Goal: Check status: Check status

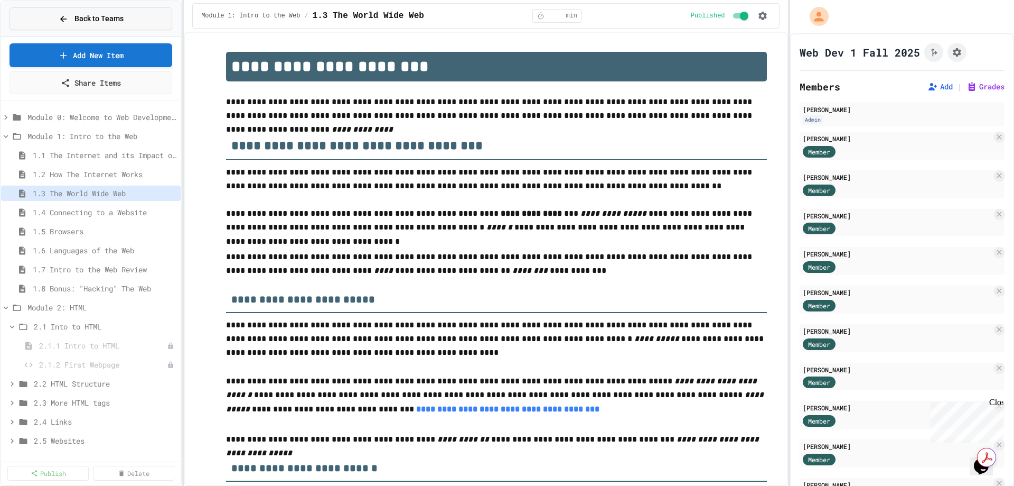
click at [89, 18] on span "Back to Teams" at bounding box center [99, 18] width 49 height 11
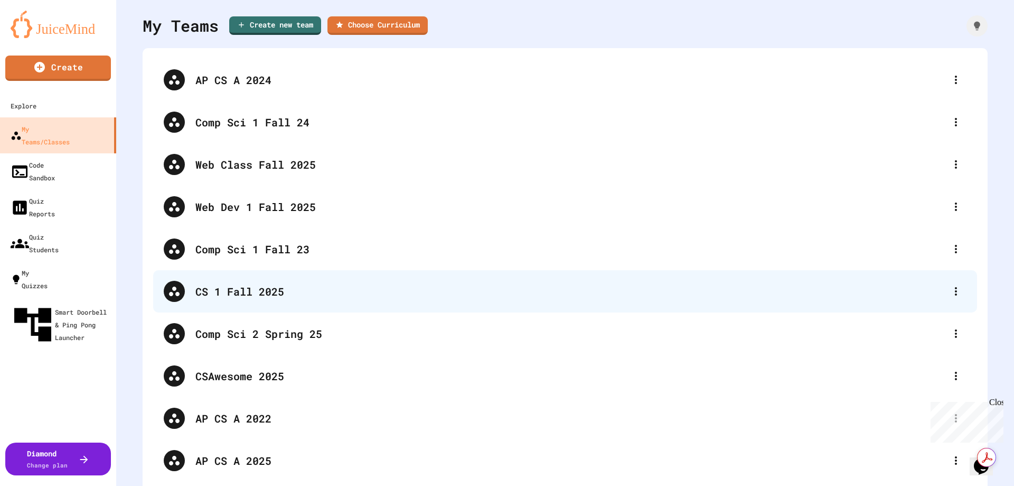
scroll to position [44, 0]
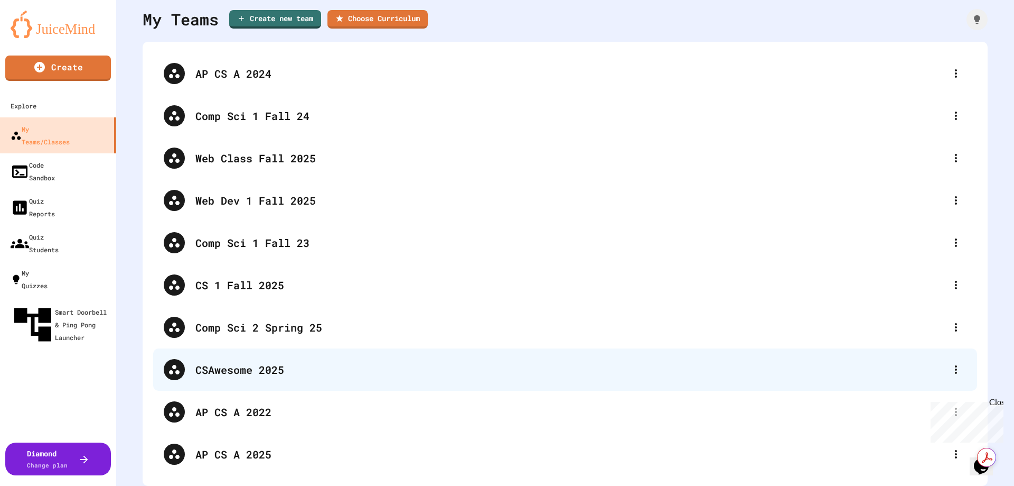
click at [235, 366] on div "CSAwesome 2025" at bounding box center [570, 369] width 750 height 16
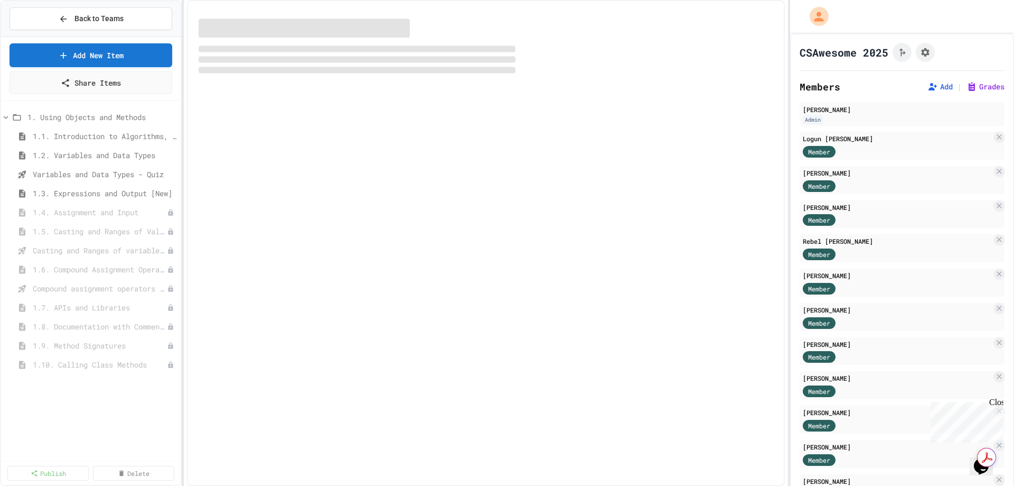
select select "***"
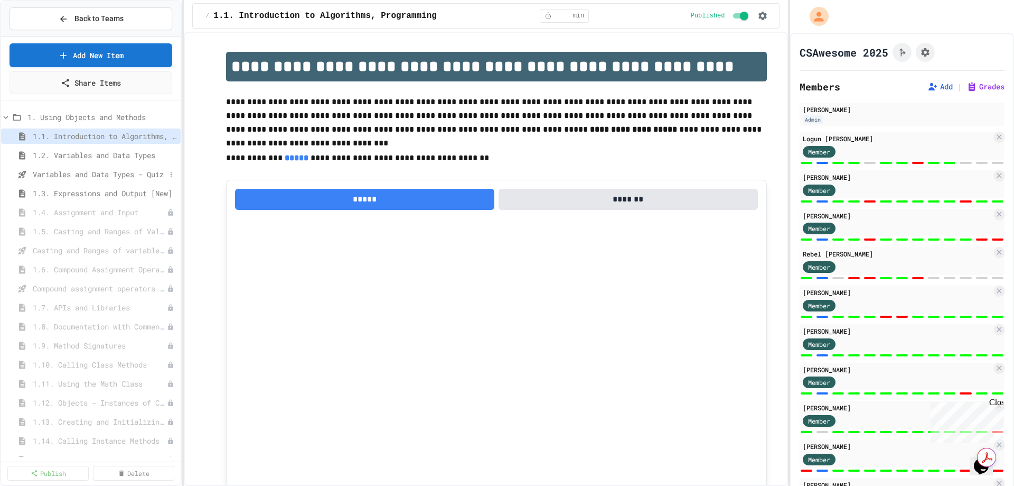
click at [108, 175] on span "Variables and Data Types - Quiz" at bounding box center [99, 174] width 133 height 11
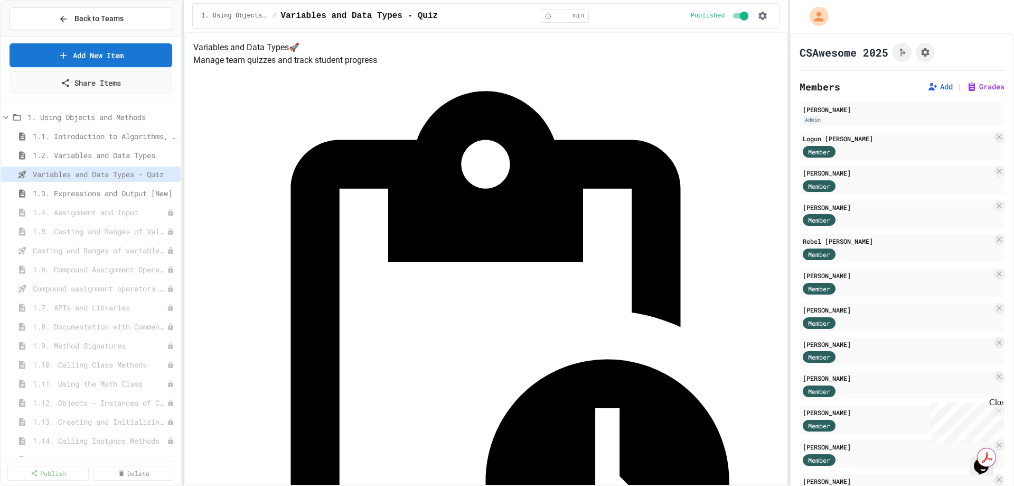
scroll to position [53, 0]
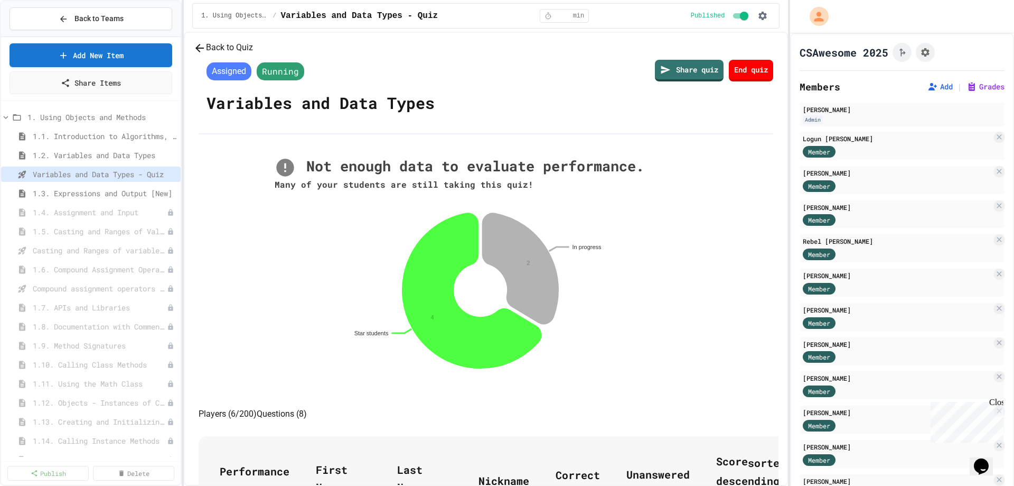
click at [253, 54] on button "Back to Quiz" at bounding box center [223, 47] width 60 height 13
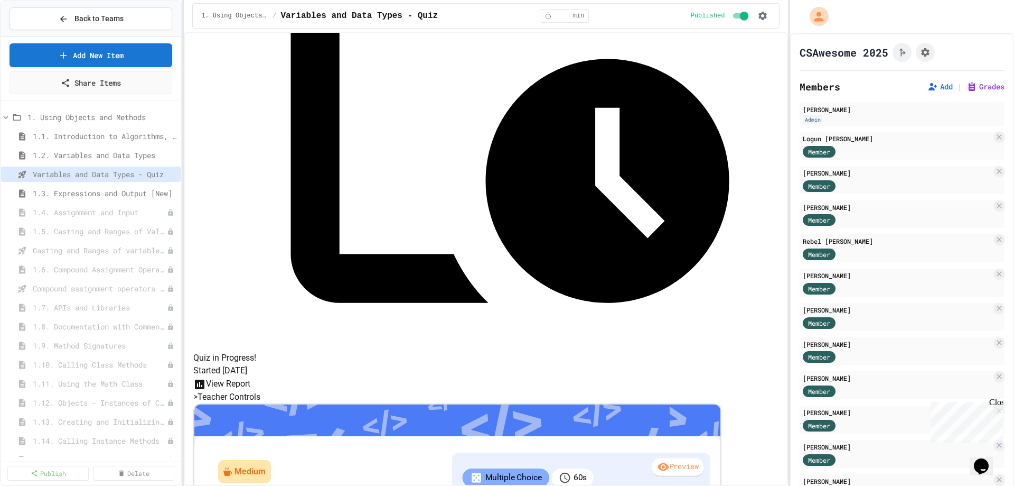
scroll to position [318, 0]
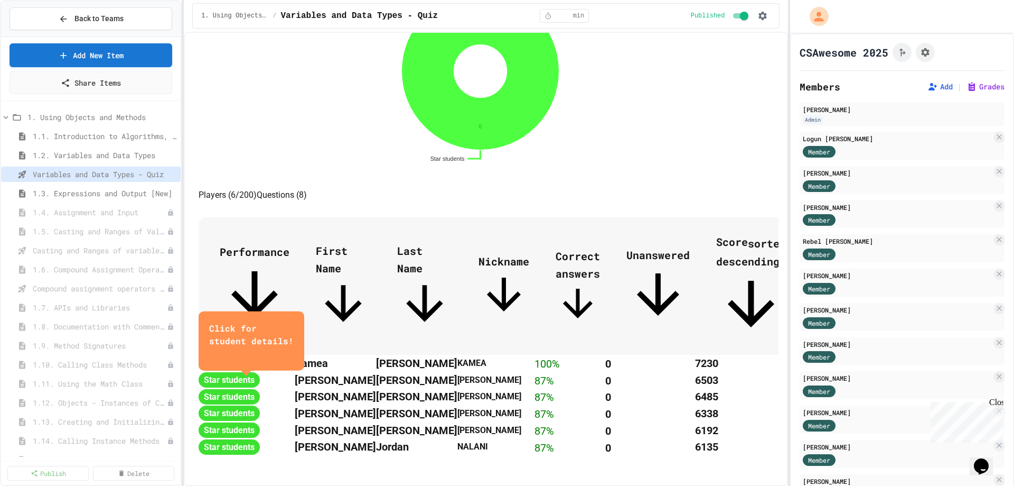
scroll to position [363, 0]
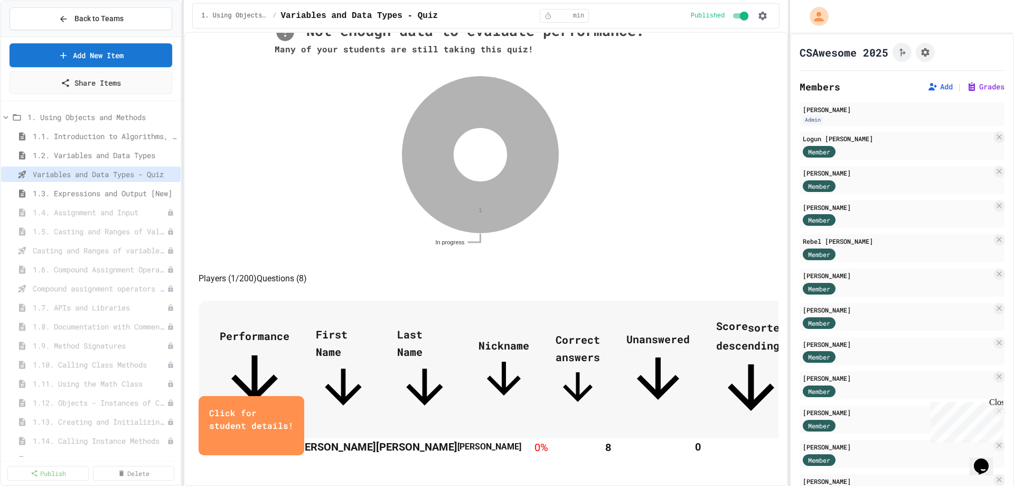
scroll to position [189, 0]
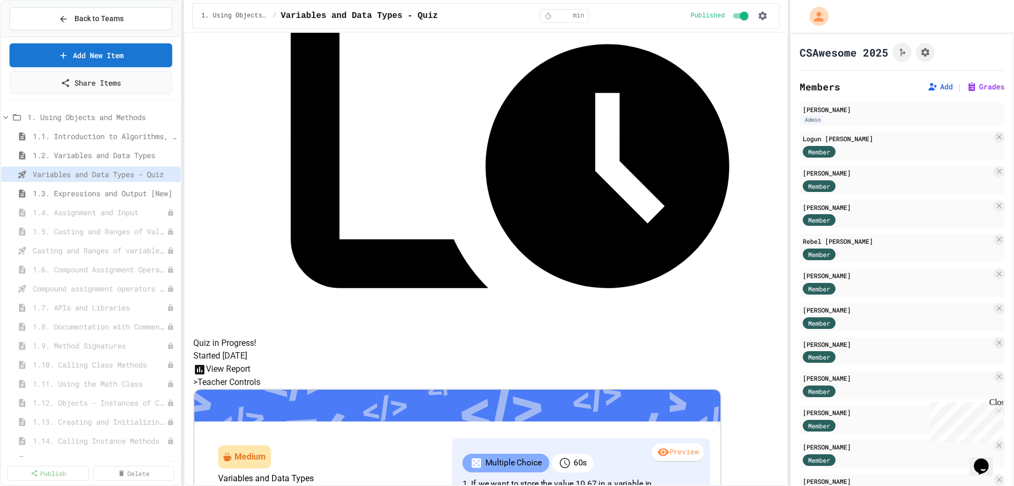
scroll to position [318, 0]
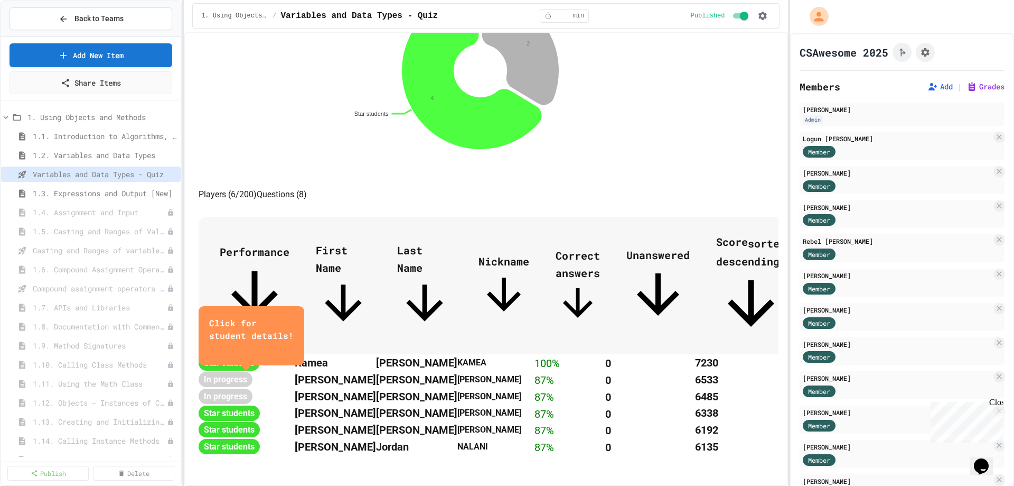
scroll to position [377, 0]
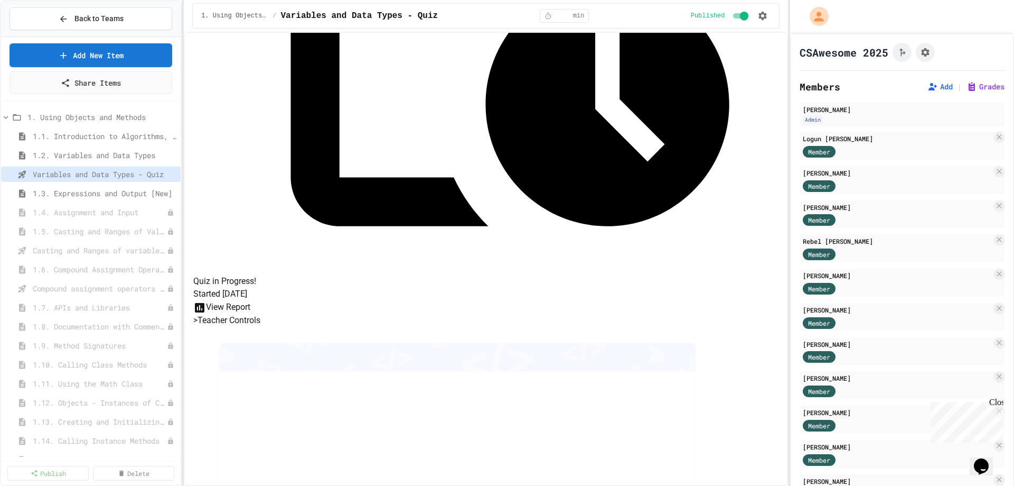
scroll to position [318, 0]
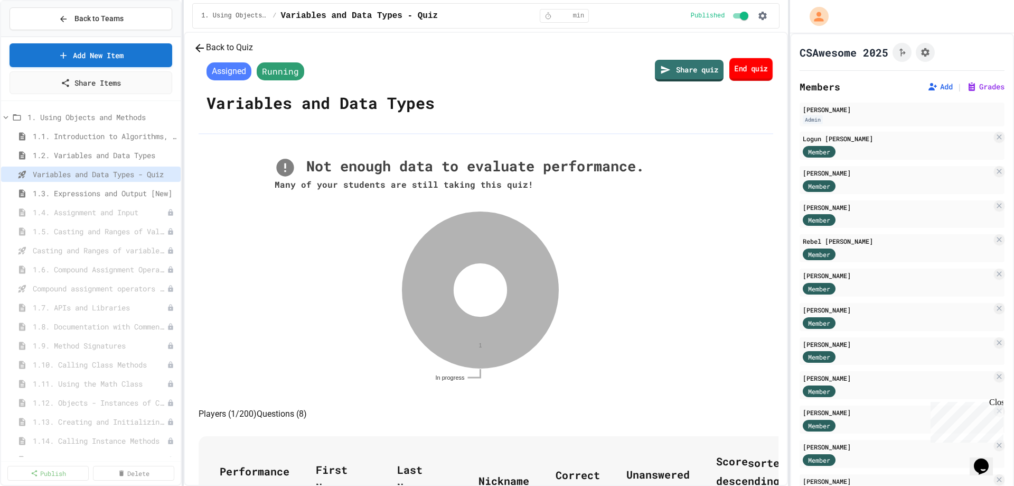
click at [730, 81] on link "End quiz" at bounding box center [751, 69] width 43 height 23
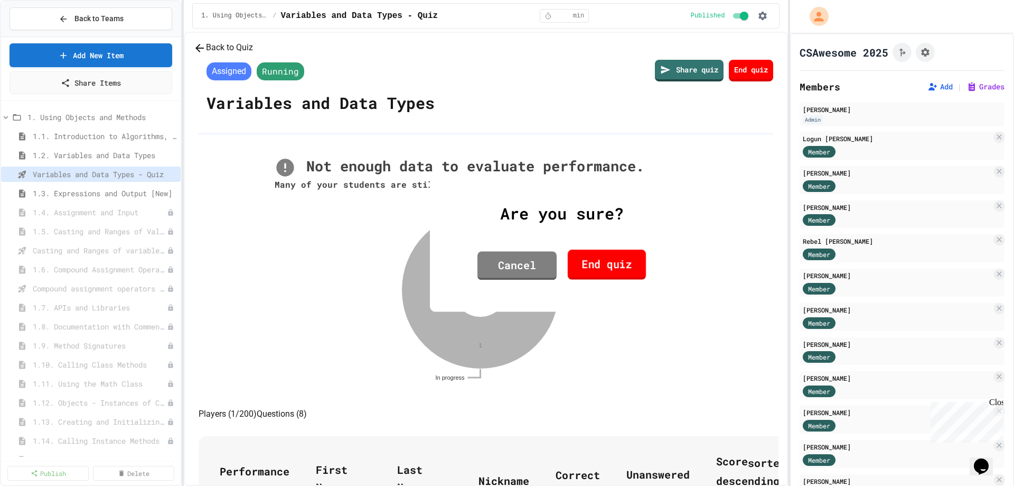
click at [619, 260] on link "End quiz" at bounding box center [607, 264] width 78 height 30
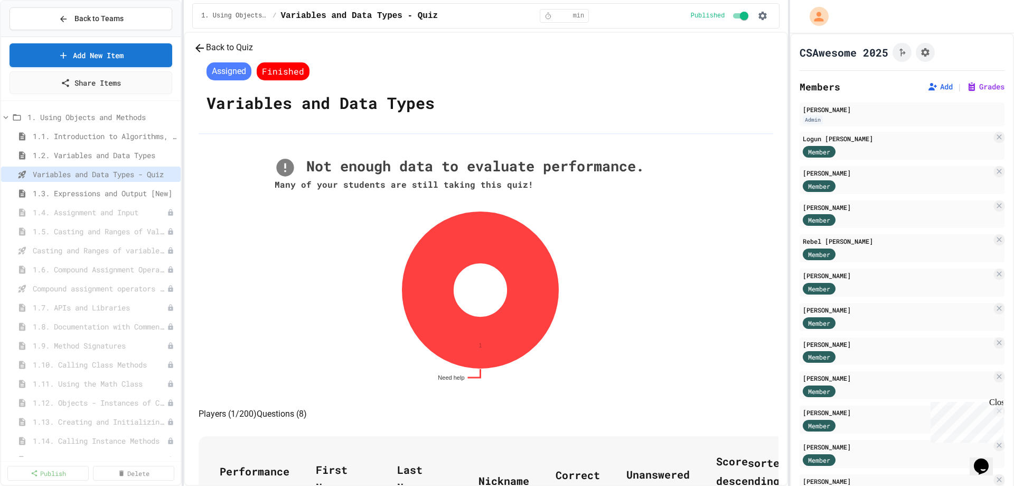
click at [253, 54] on button "Back to Quiz" at bounding box center [223, 47] width 60 height 13
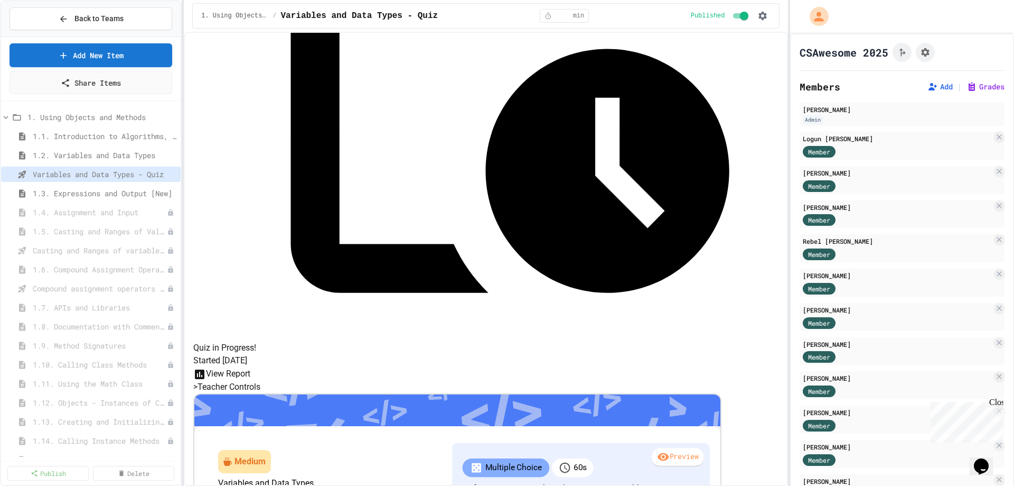
scroll to position [318, 0]
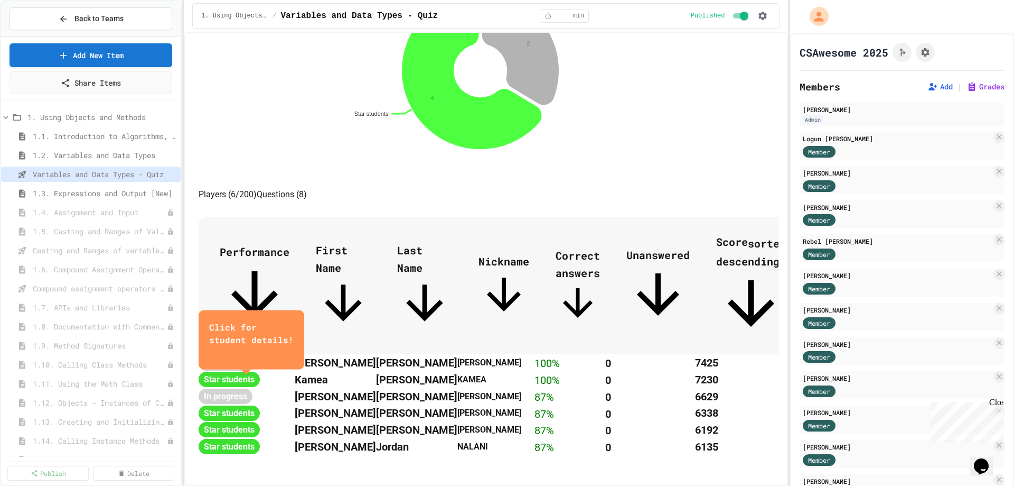
scroll to position [377, 0]
